Goal: Communication & Community: Answer question/provide support

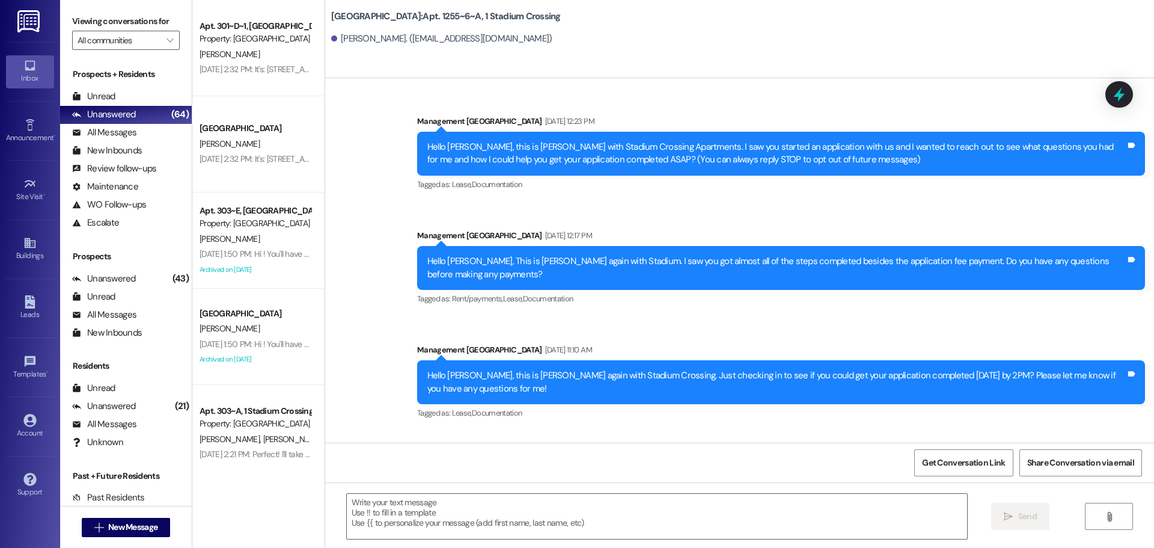
scroll to position [3746, 0]
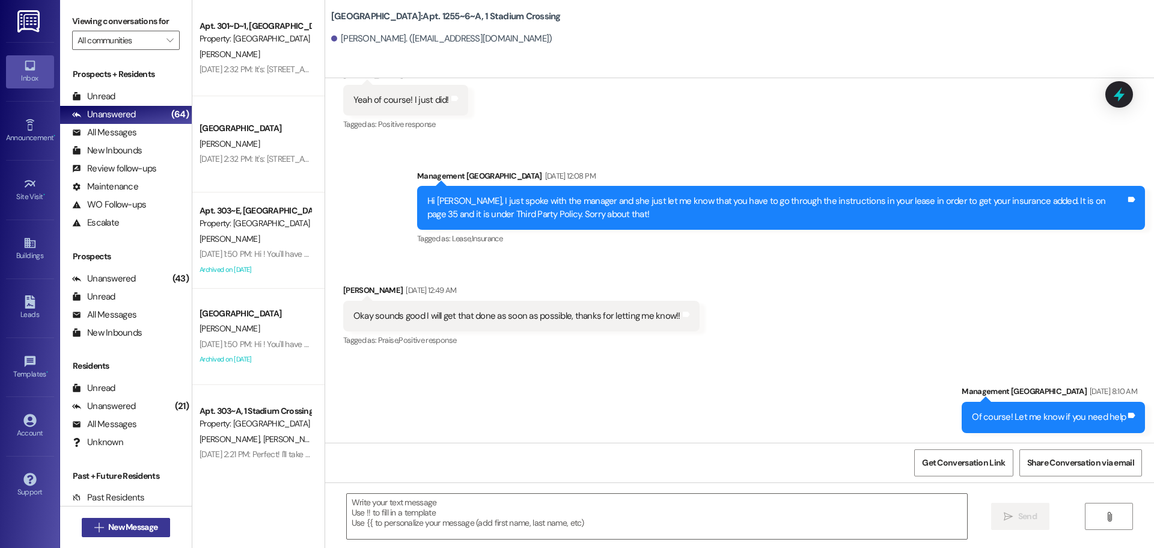
click at [155, 526] on span "New Message" at bounding box center [133, 527] width 54 height 13
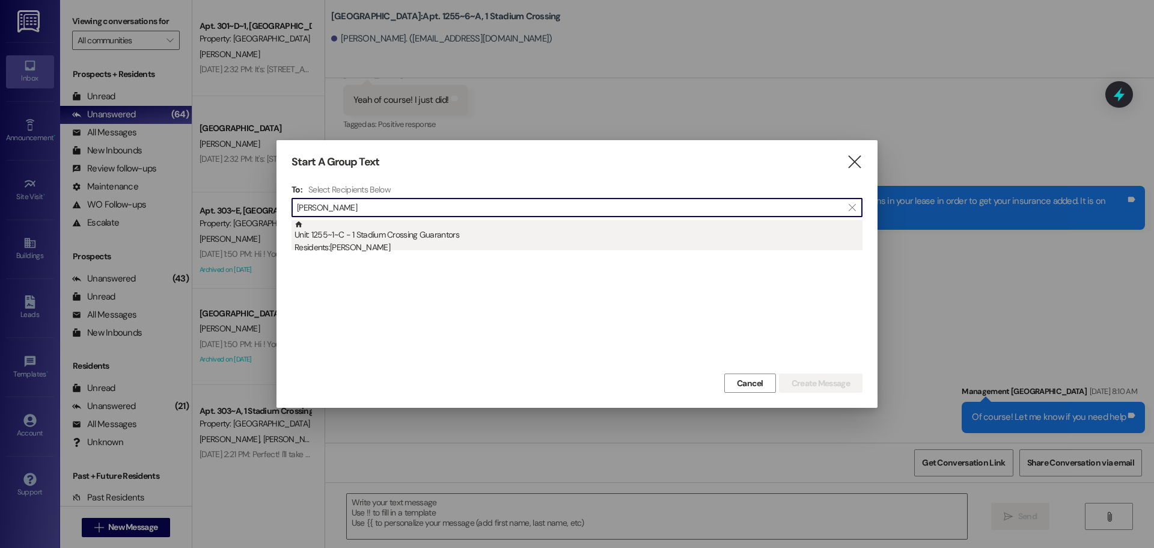
type input "[PERSON_NAME]"
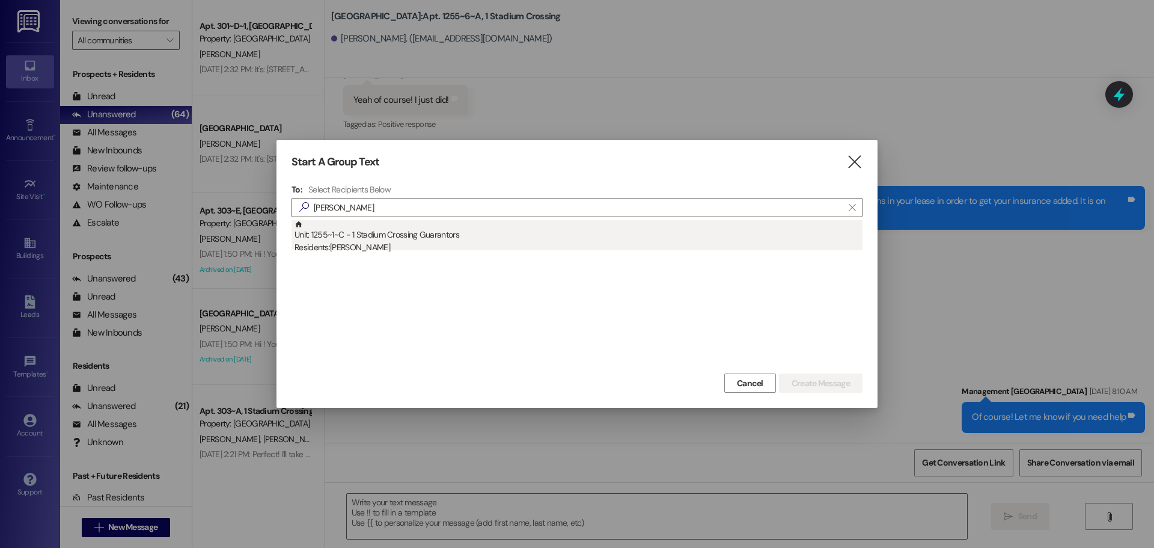
click at [425, 245] on div "Residents: [PERSON_NAME]" at bounding box center [579, 247] width 568 height 13
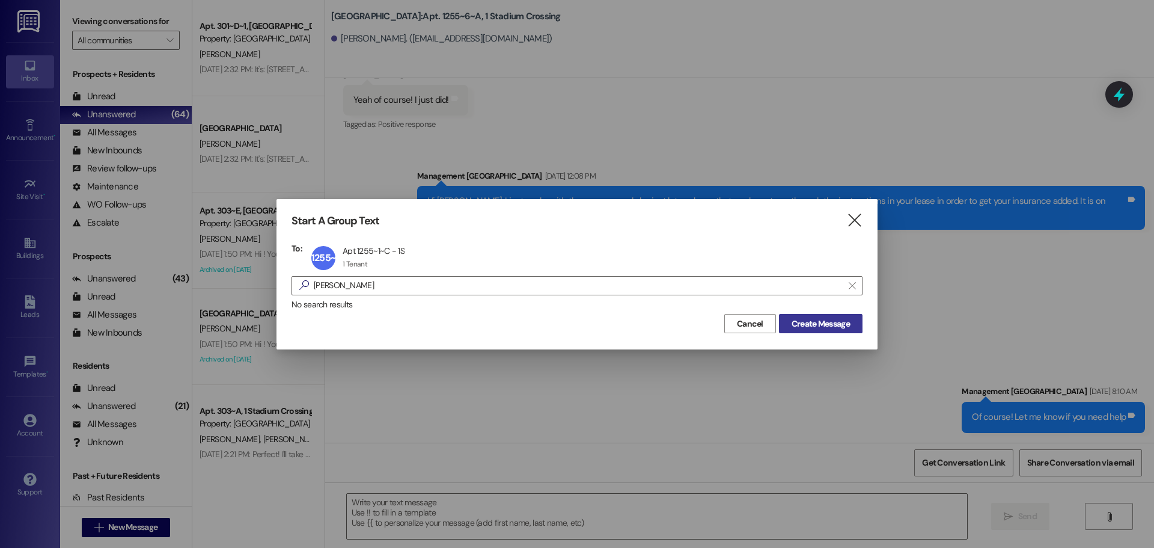
click at [832, 321] on span "Create Message" at bounding box center [821, 323] width 58 height 13
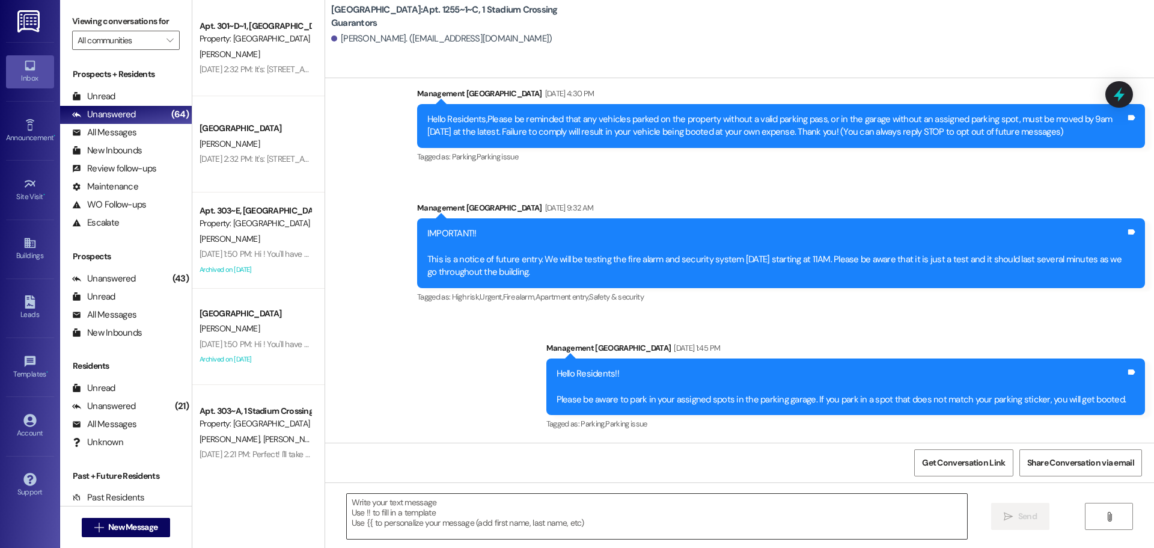
scroll to position [99, 0]
click at [740, 515] on textarea at bounding box center [657, 516] width 621 height 45
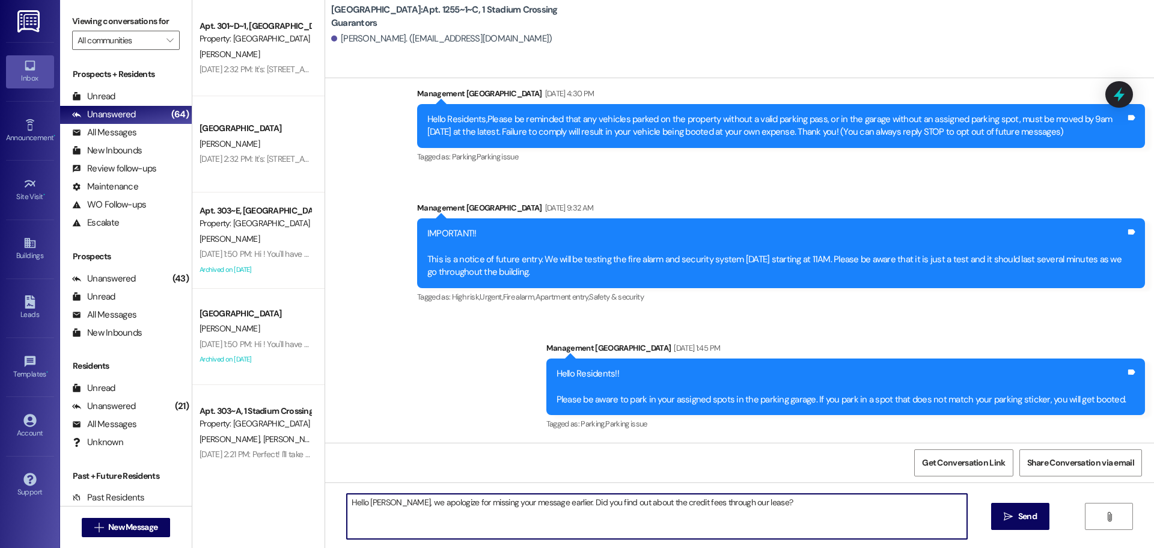
click at [702, 501] on textarea "Hello [PERSON_NAME], we apologize for missing your message earlier. Did you fin…" at bounding box center [657, 516] width 621 height 45
click at [774, 501] on textarea "Hello [PERSON_NAME], we apologize for missing your message earlier. Did you fin…" at bounding box center [657, 516] width 621 height 45
type textarea "Hello [PERSON_NAME], we apologize for missing your message earlier. Did you fin…"
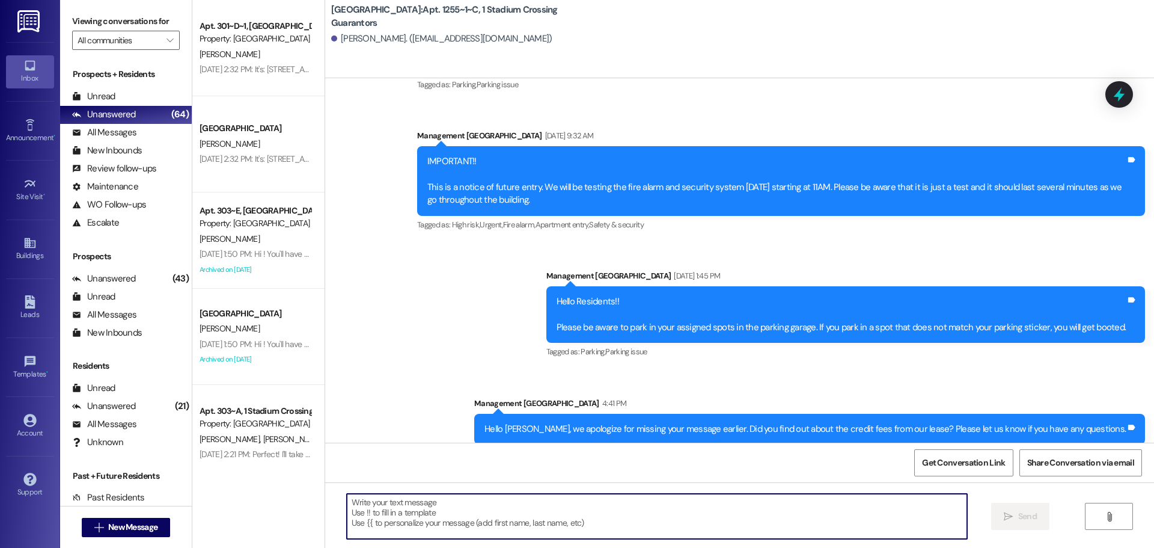
scroll to position [182, 0]
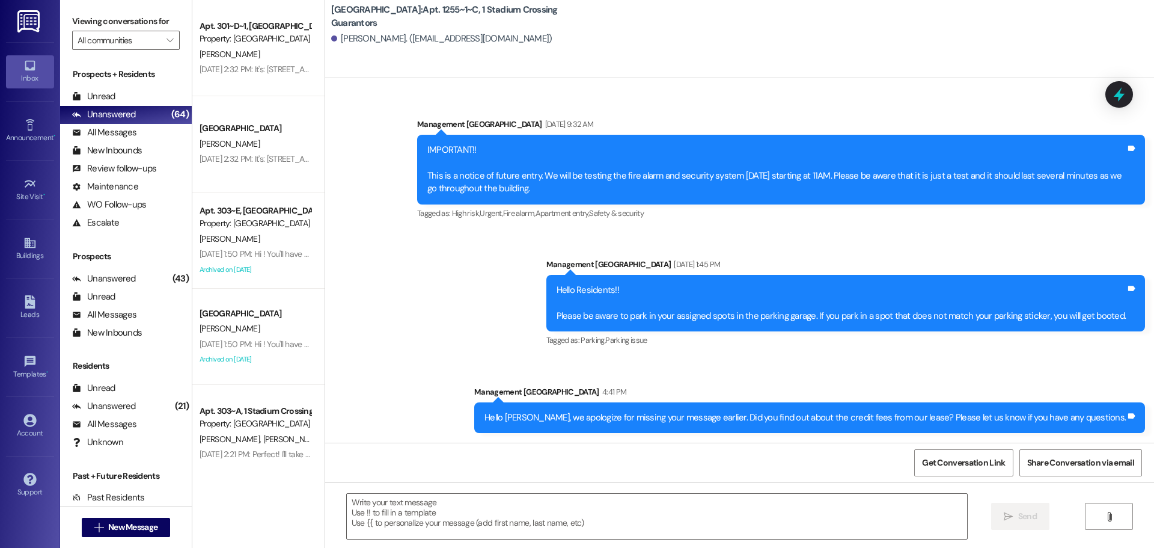
click at [649, 414] on div "Hello [PERSON_NAME], we apologize for missing your message earlier. Did you fin…" at bounding box center [806, 417] width 642 height 13
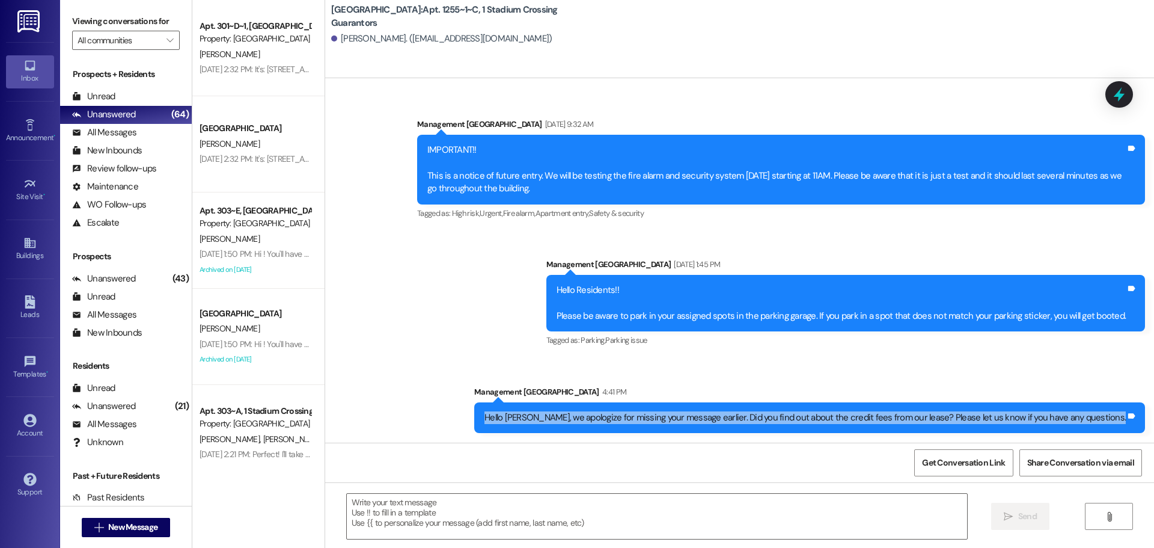
click at [649, 414] on div "Hello [PERSON_NAME], we apologize for missing your message earlier. Did you fin…" at bounding box center [806, 417] width 642 height 13
copy div "Hello [PERSON_NAME], we apologize for missing your message earlier. Did you fin…"
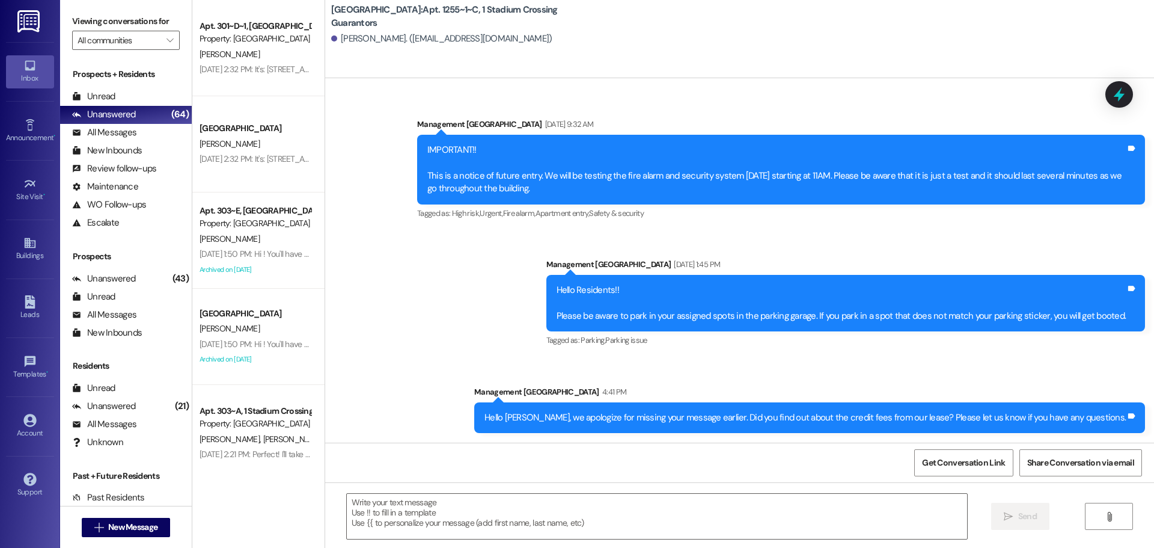
click at [221, 64] on div "[DATE] 2:32 PM: It's: [STREET_ADDRESS][PERSON_NAME] [DATE] 2:32 PM: It's: [STRE…" at bounding box center [297, 69] width 195 height 11
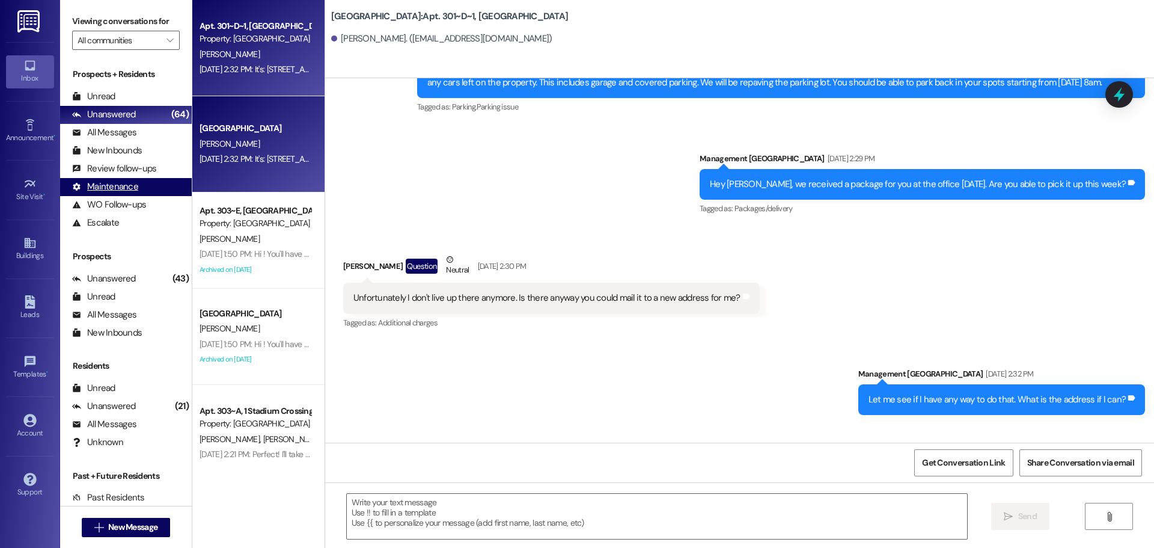
scroll to position [5145, 0]
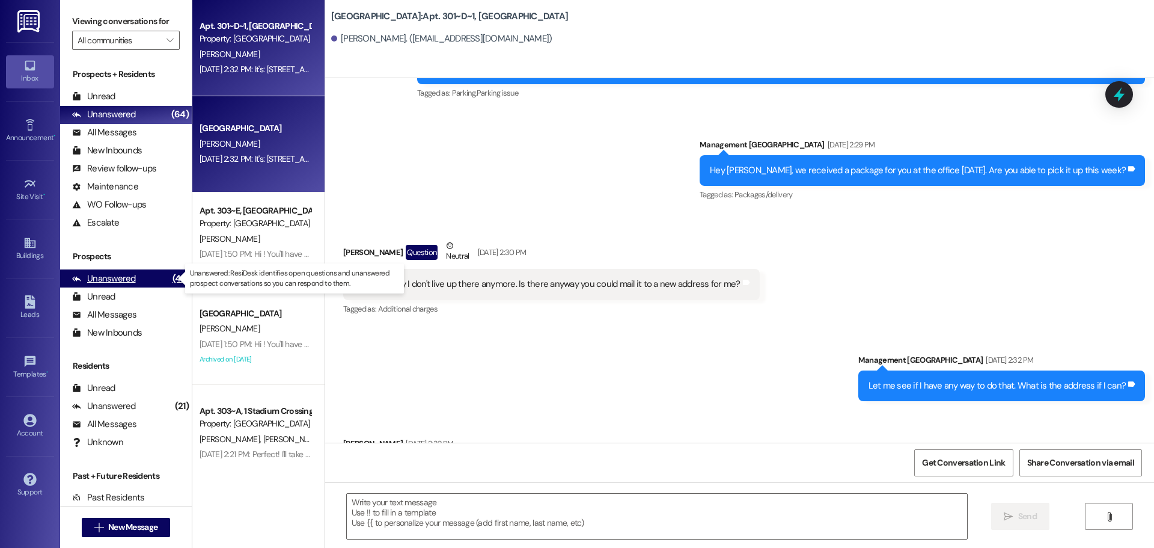
click at [149, 279] on div "Unanswered (43)" at bounding box center [126, 278] width 132 height 18
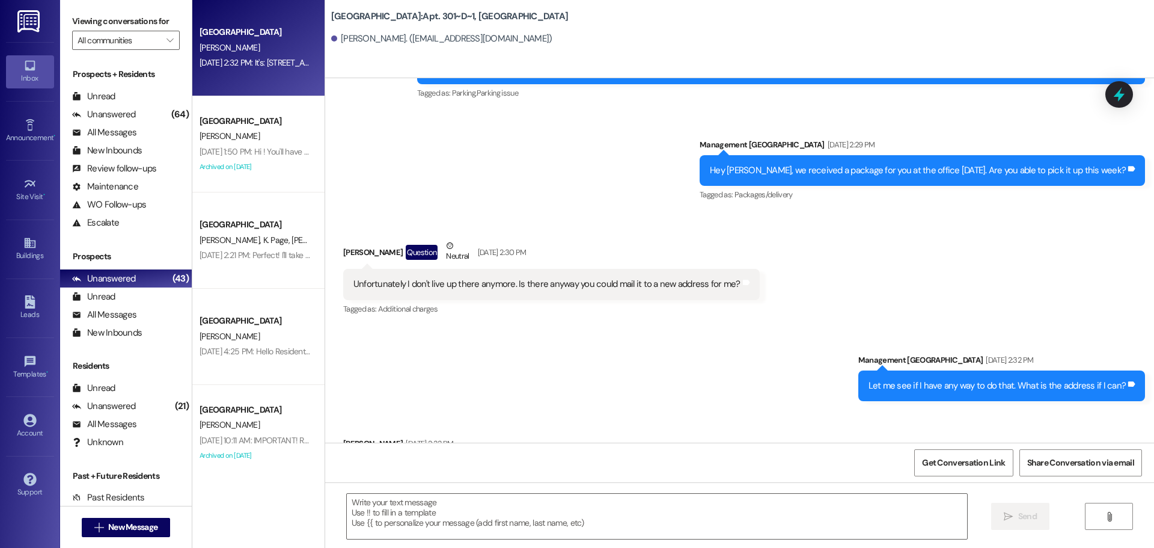
scroll to position [5146, 0]
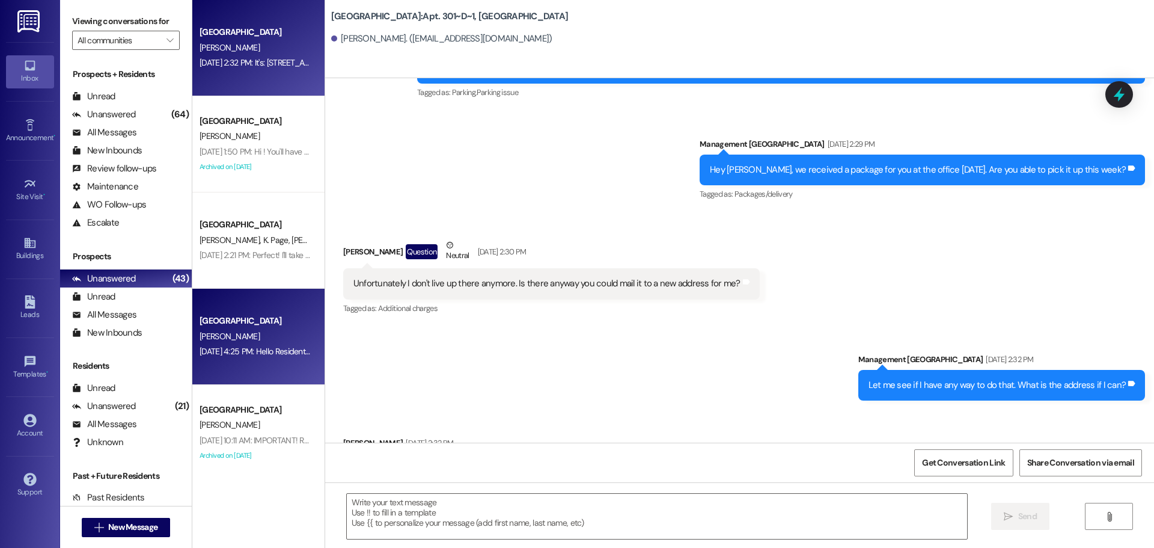
click at [256, 370] on div "[GEOGRAPHIC_DATA] [PERSON_NAME] [DATE] 4:25 PM: Hello Residents,Please be remin…" at bounding box center [258, 337] width 132 height 96
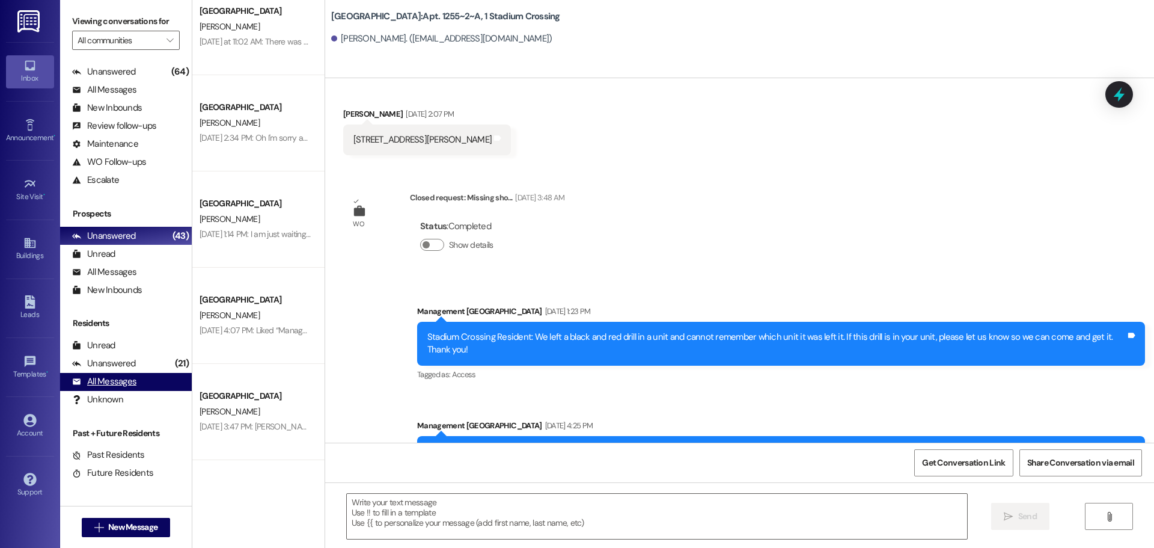
scroll to position [1563, 0]
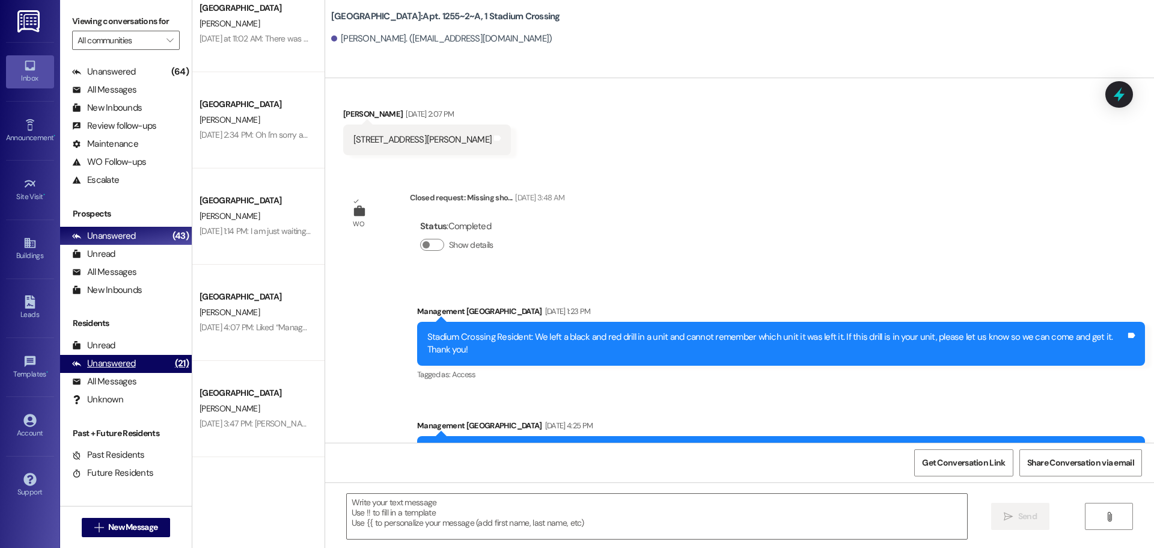
click at [138, 364] on div "Unanswered (21)" at bounding box center [126, 364] width 132 height 18
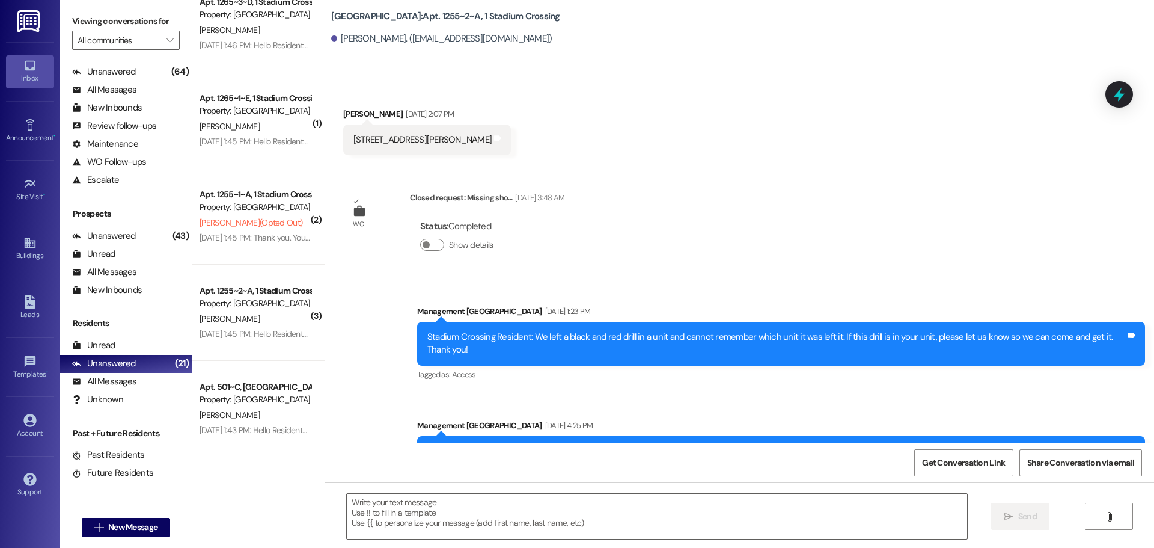
click at [141, 333] on div "Residents Unread (0) Unread: Any tenant messages you've yet to read will show u…" at bounding box center [126, 362] width 132 height 91
click at [151, 352] on div "Unread (0)" at bounding box center [126, 346] width 132 height 18
click at [155, 367] on div "Unanswered (21)" at bounding box center [126, 364] width 132 height 18
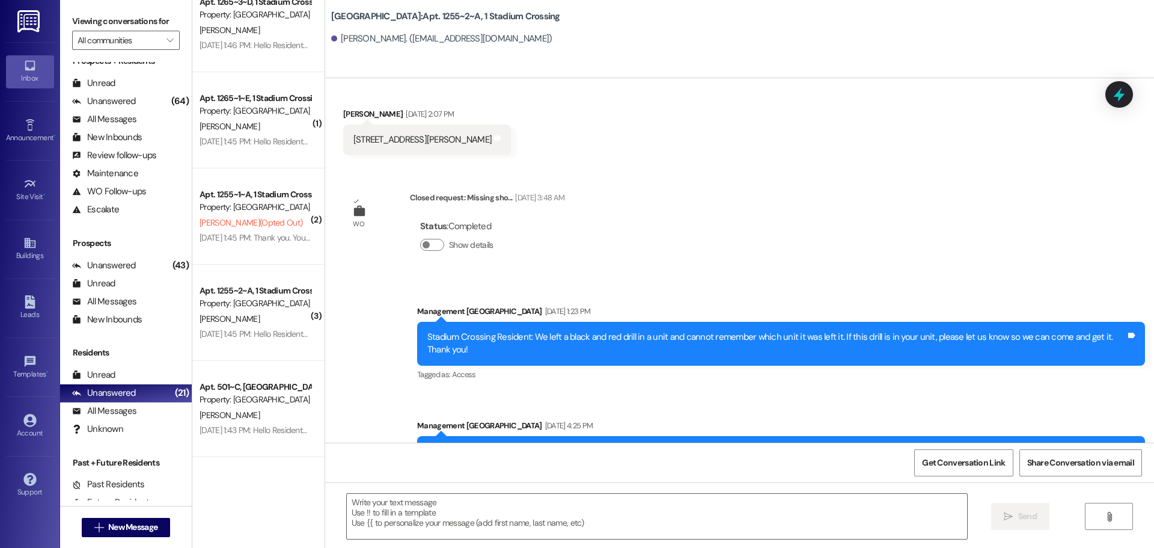
scroll to position [0, 0]
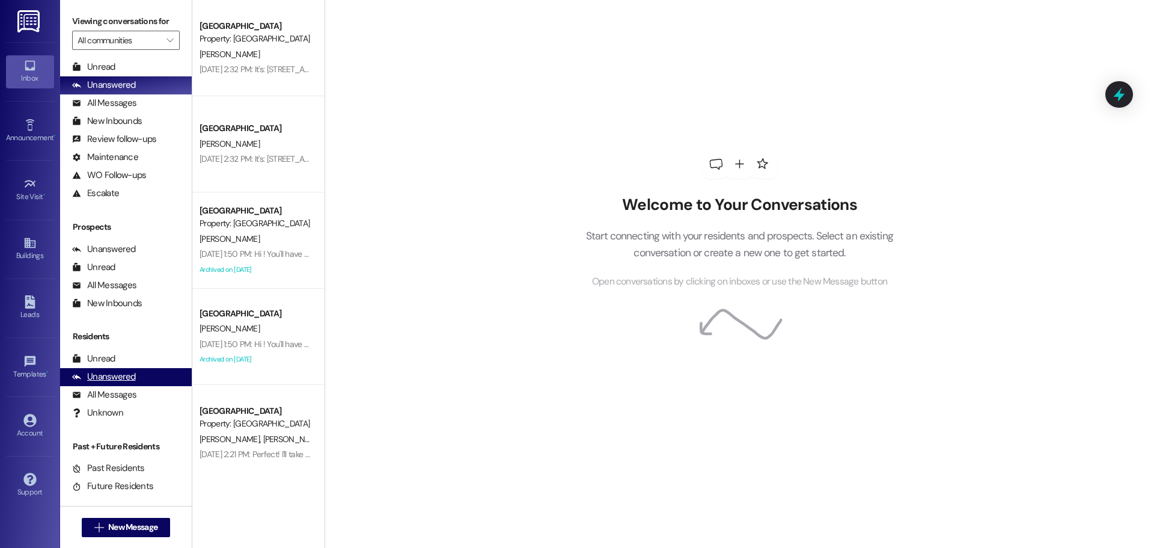
scroll to position [43, 0]
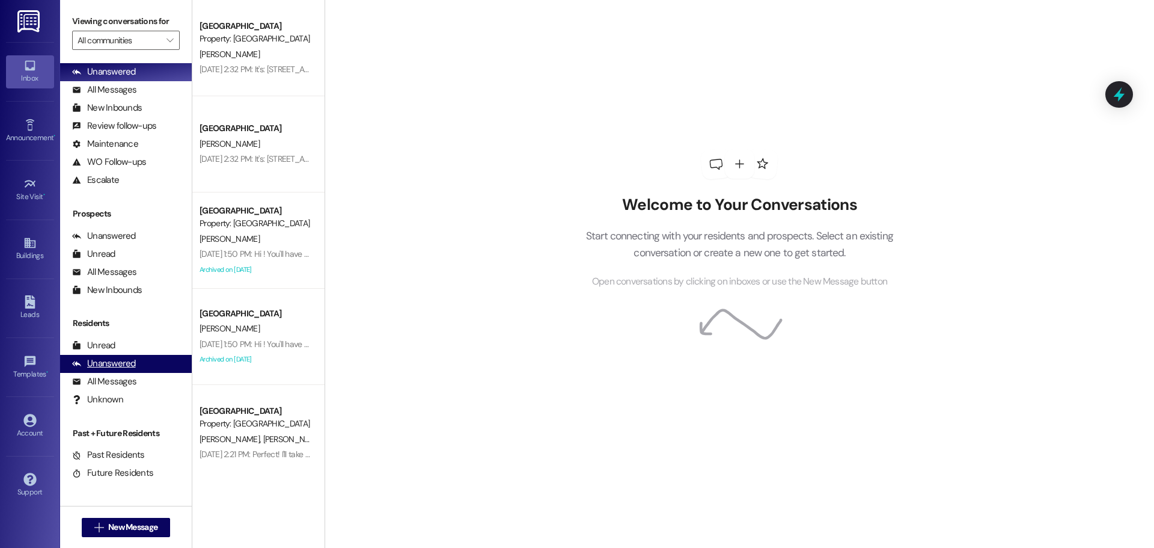
click at [133, 359] on div "Unanswered" at bounding box center [104, 363] width 64 height 13
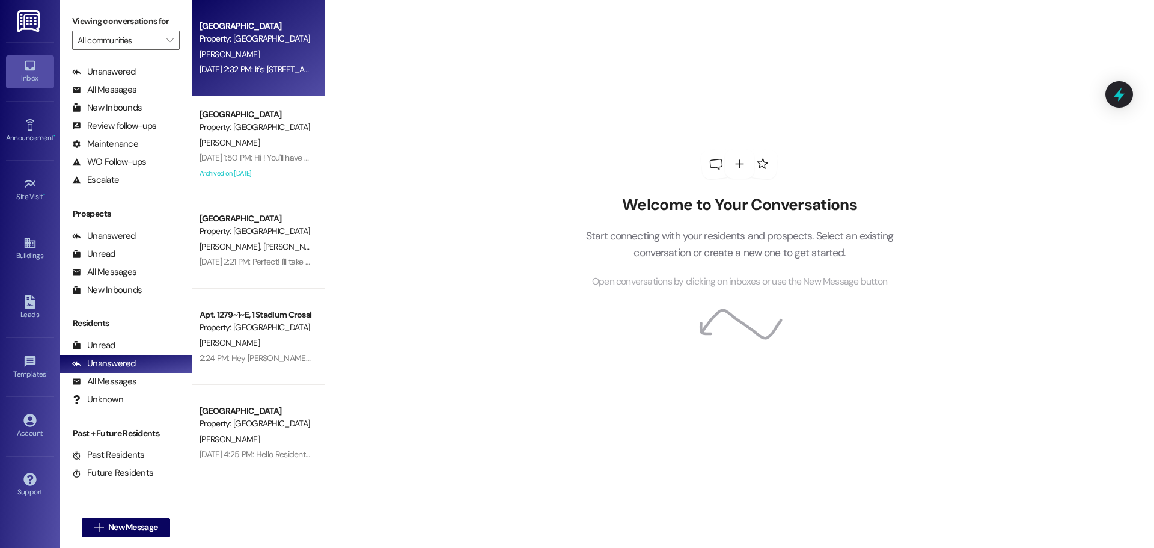
click at [262, 66] on div "[DATE] 2:32 PM: It's: [STREET_ADDRESS][PERSON_NAME] [DATE] 2:32 PM: It's: [STRE…" at bounding box center [297, 69] width 195 height 11
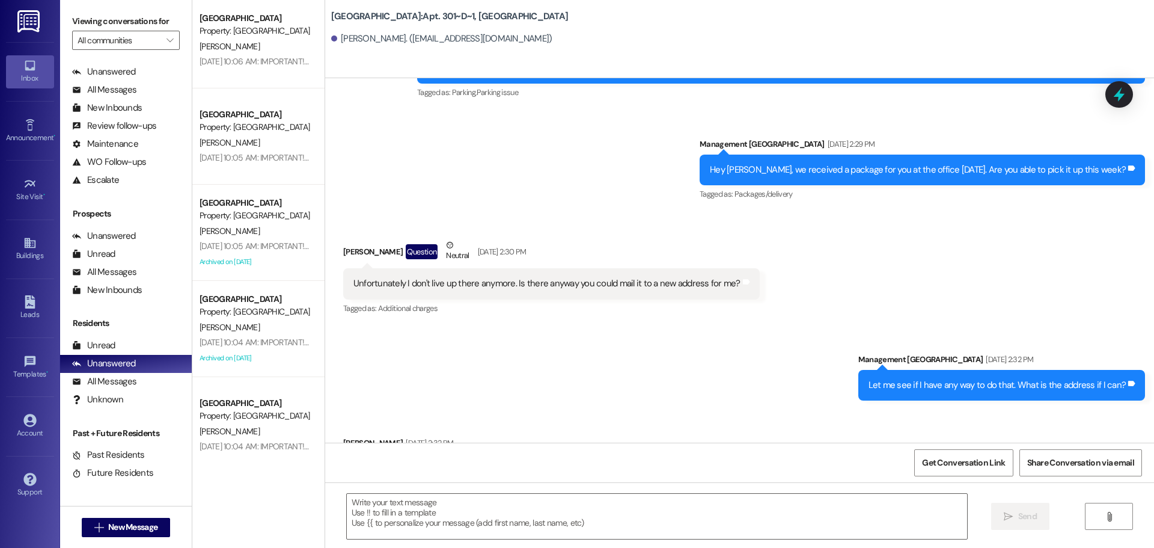
scroll to position [1022, 0]
